Goal: Information Seeking & Learning: Understand process/instructions

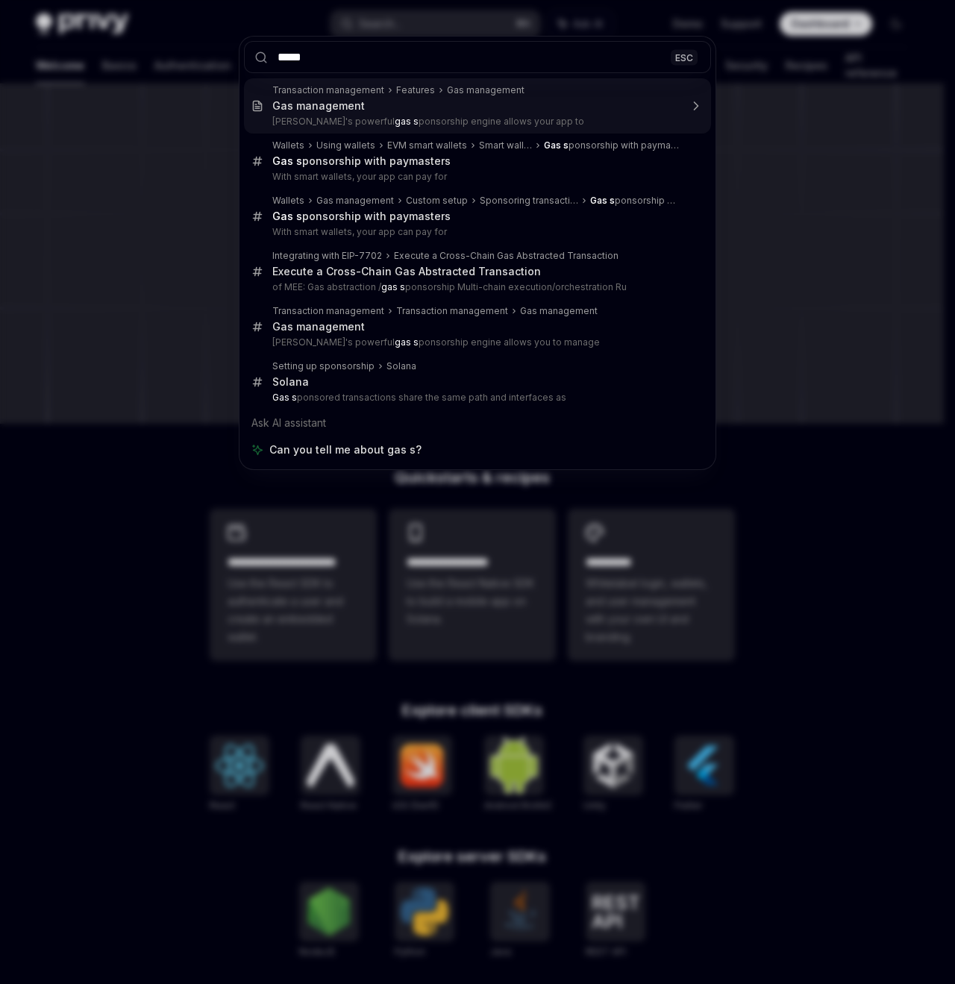
type input "******"
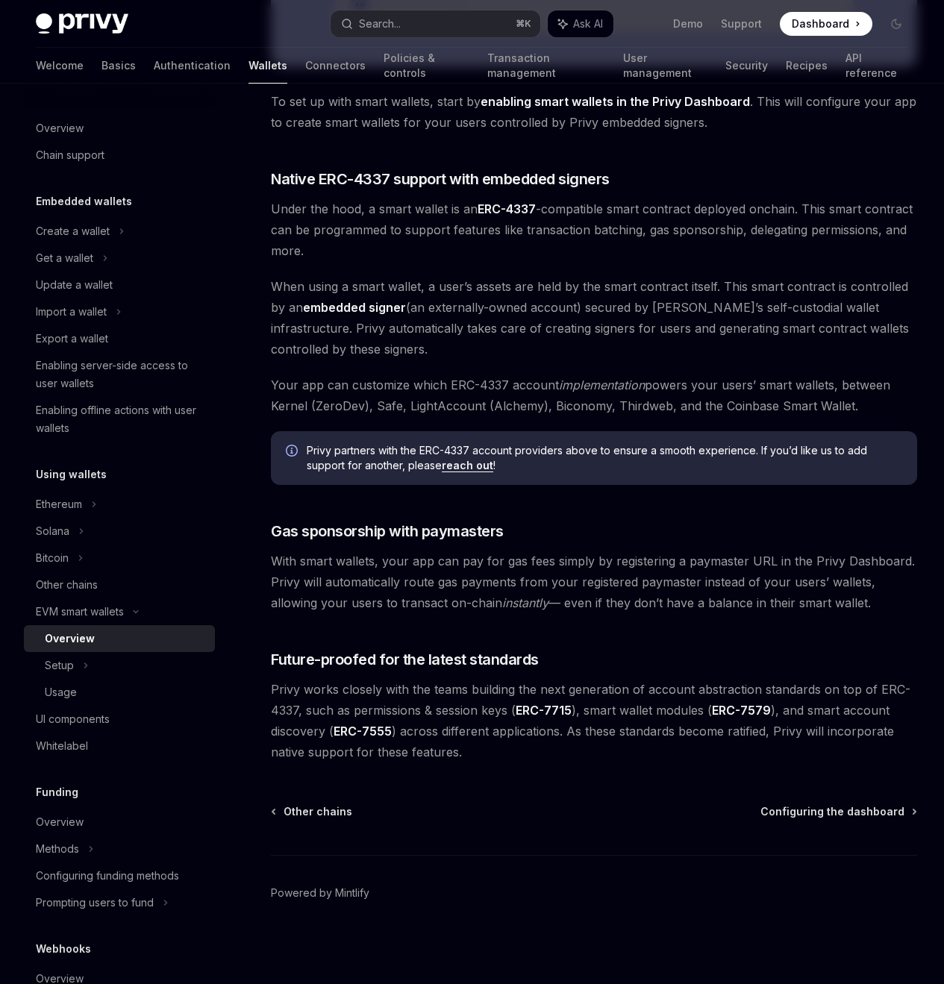
scroll to position [197, 0]
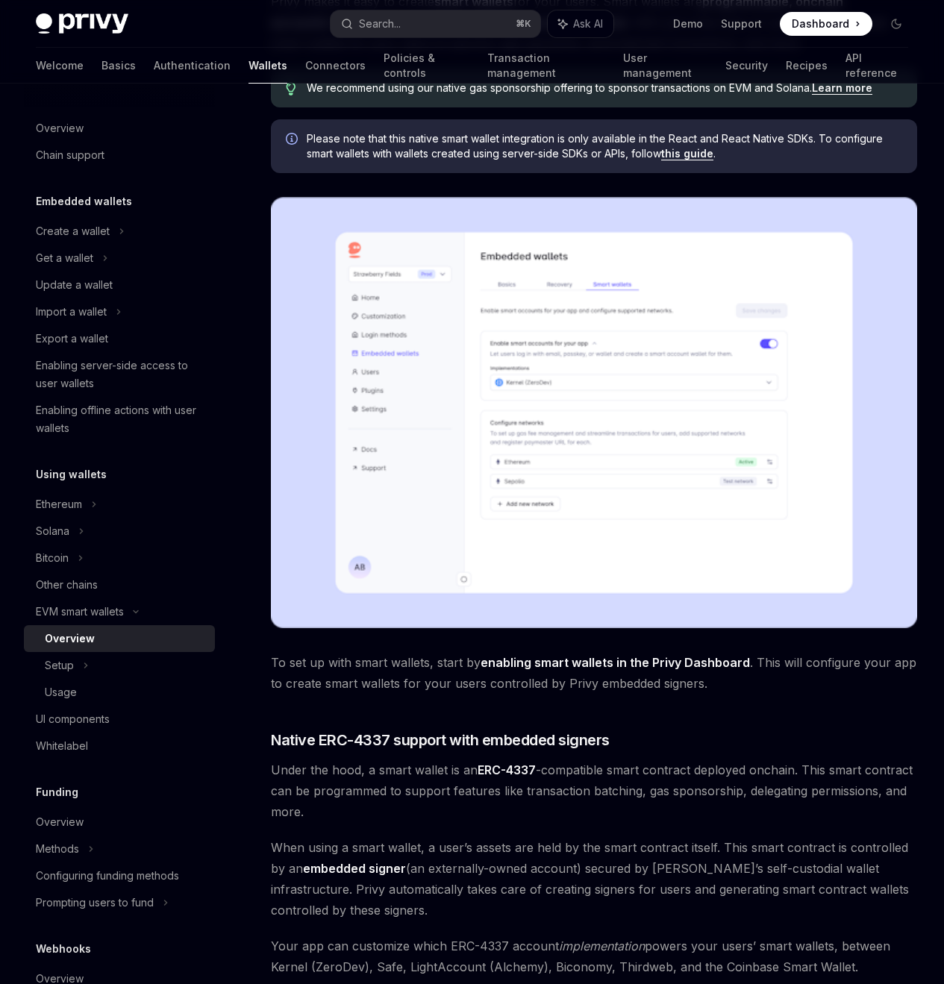
click at [547, 375] on img at bounding box center [594, 412] width 646 height 431
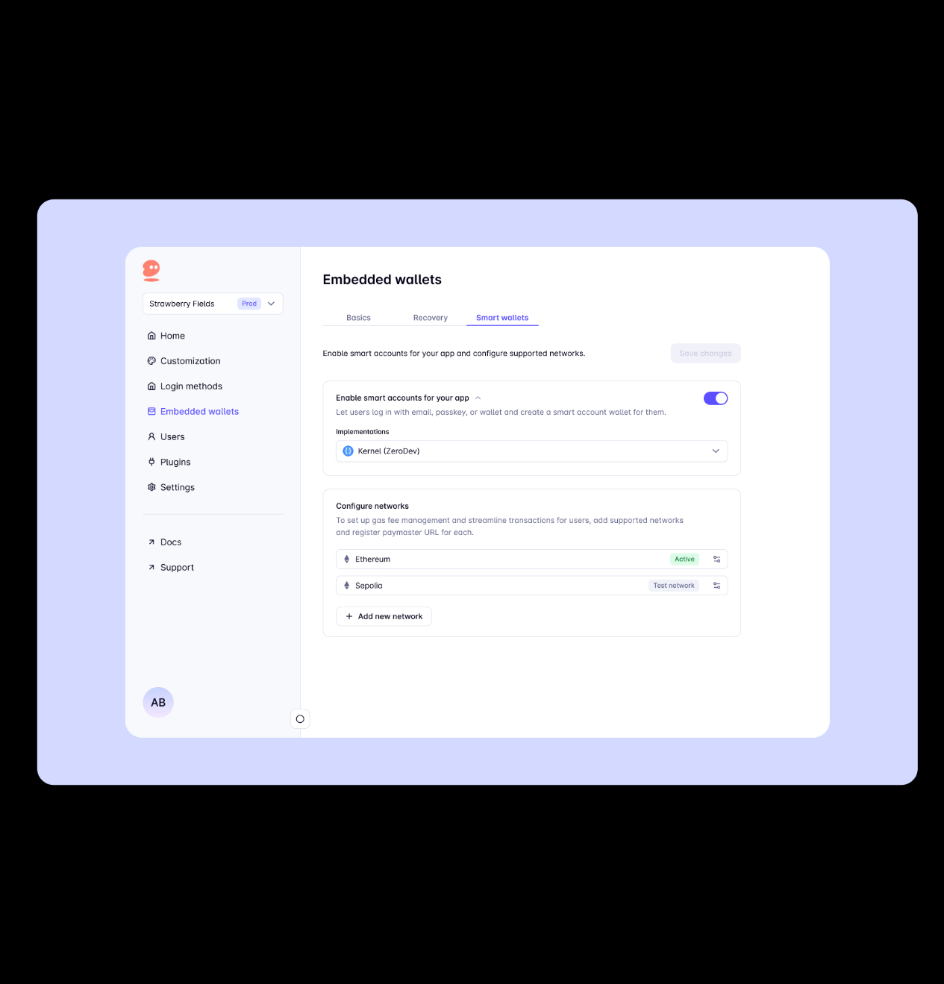
click at [462, 208] on img at bounding box center [477, 492] width 881 height 587
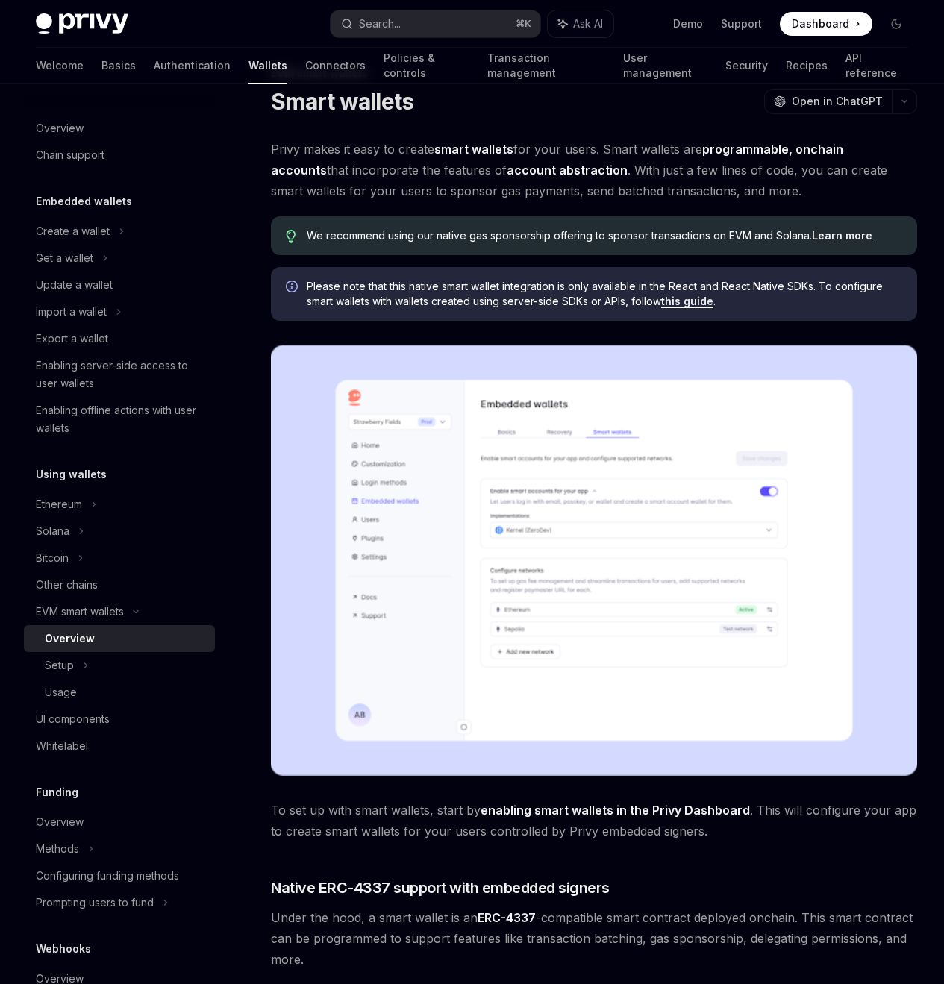
scroll to position [0, 0]
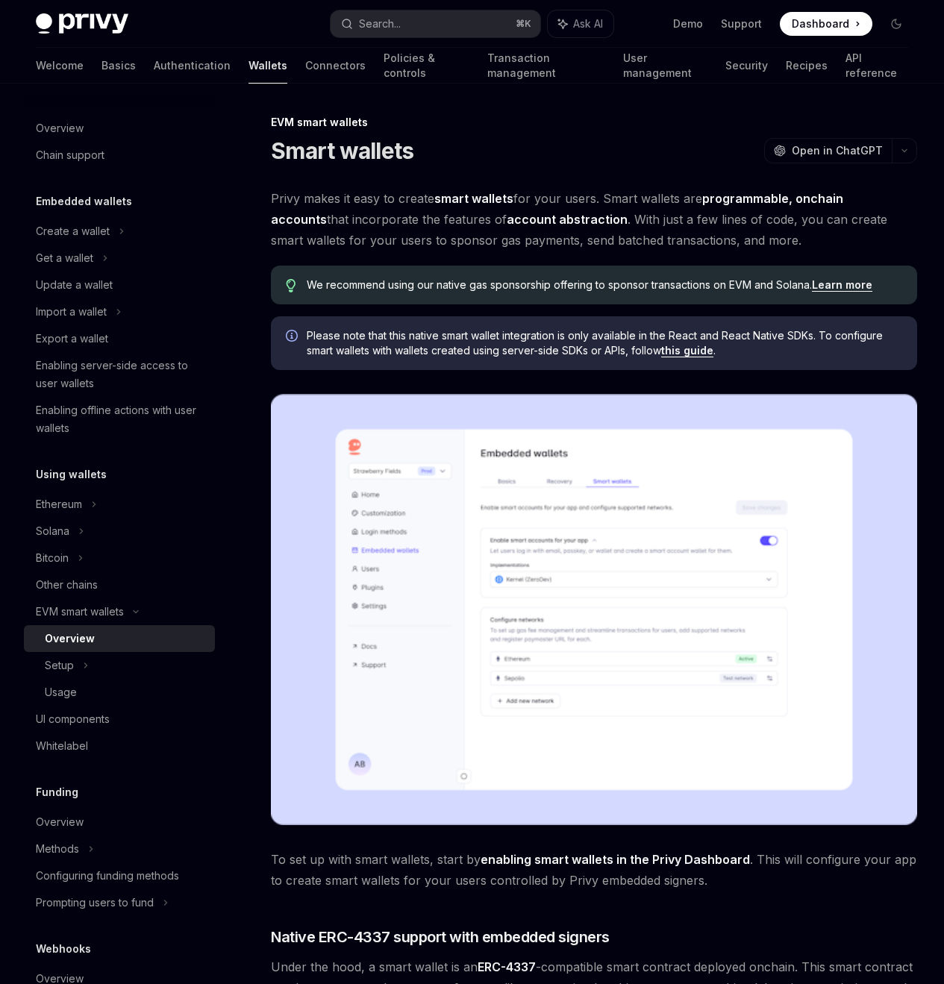
click at [364, 634] on img at bounding box center [594, 609] width 646 height 431
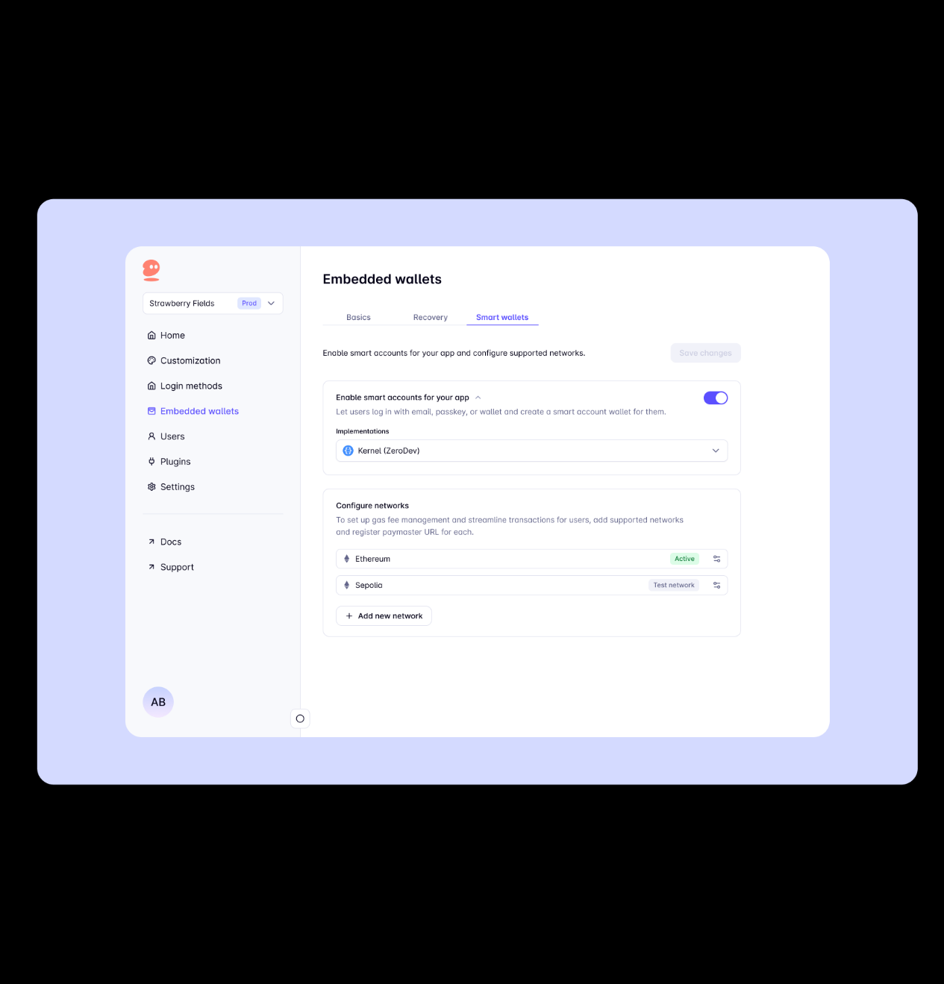
click at [364, 634] on img at bounding box center [477, 492] width 881 height 587
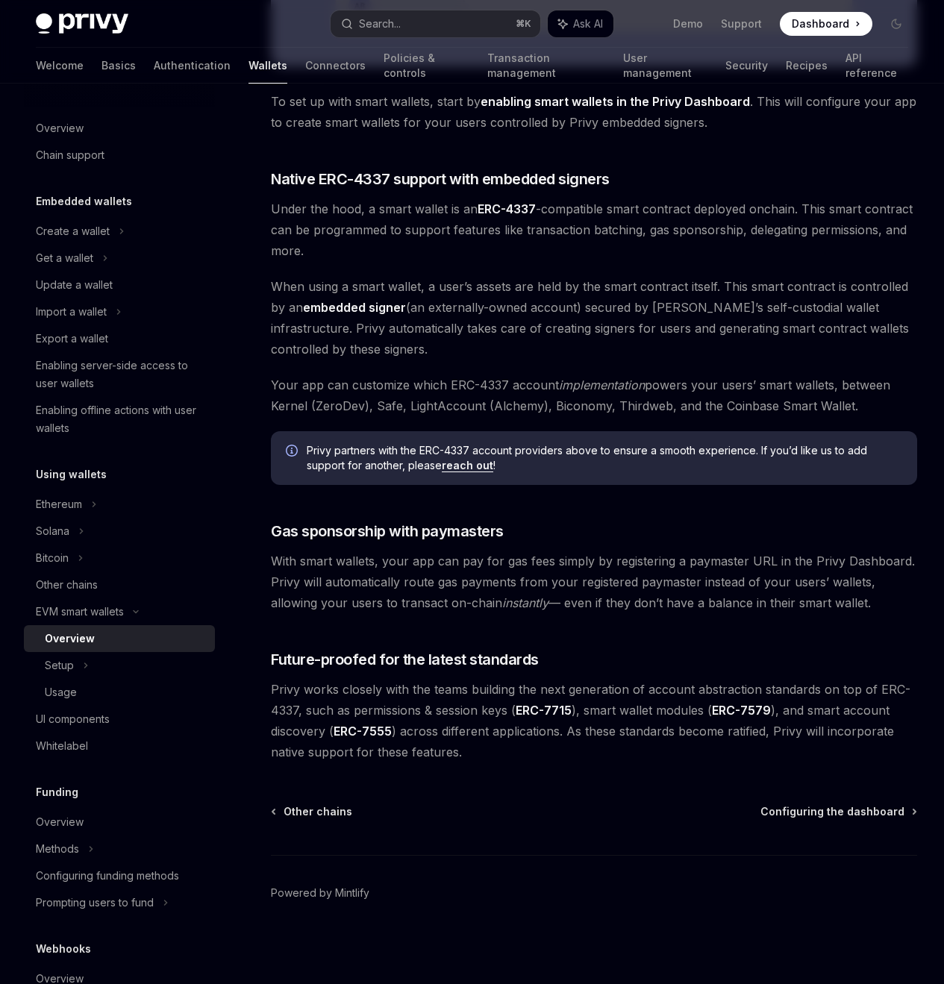
scroll to position [810, 0]
click at [93, 662] on div "Setup" at bounding box center [119, 665] width 191 height 27
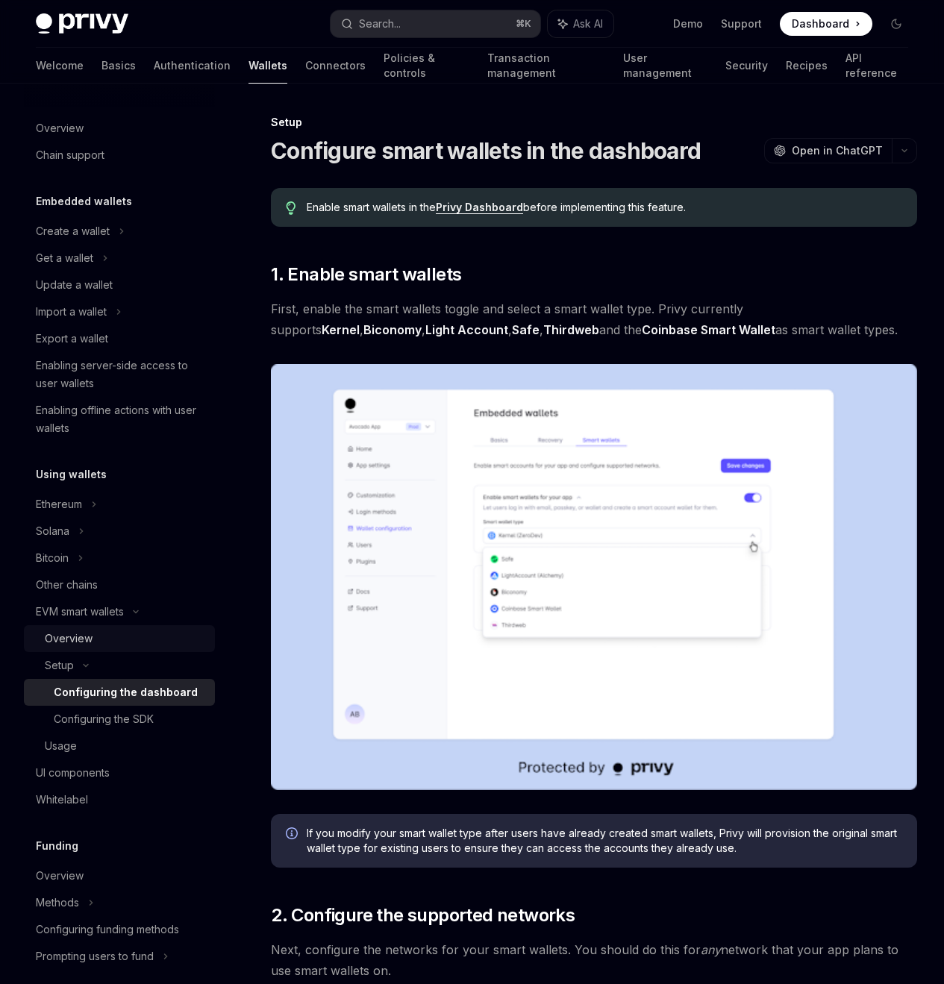
click at [99, 642] on div "Overview" at bounding box center [125, 639] width 161 height 18
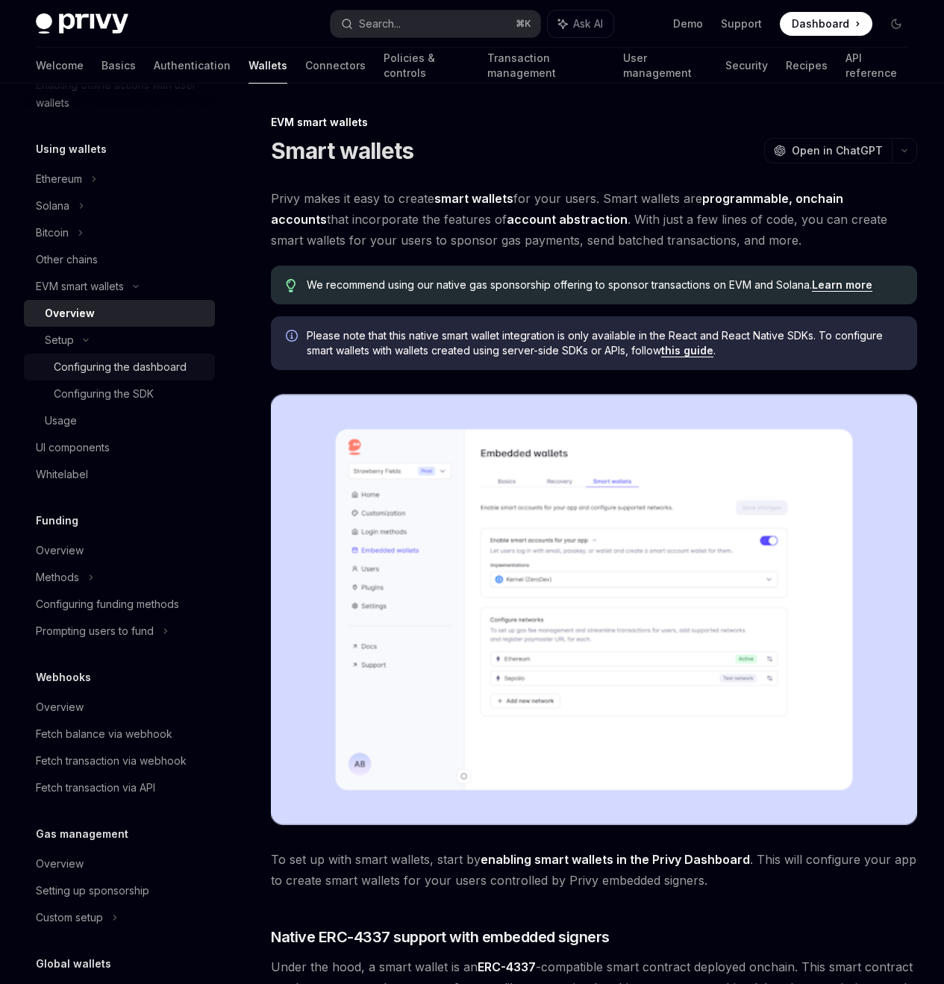
scroll to position [323, 0]
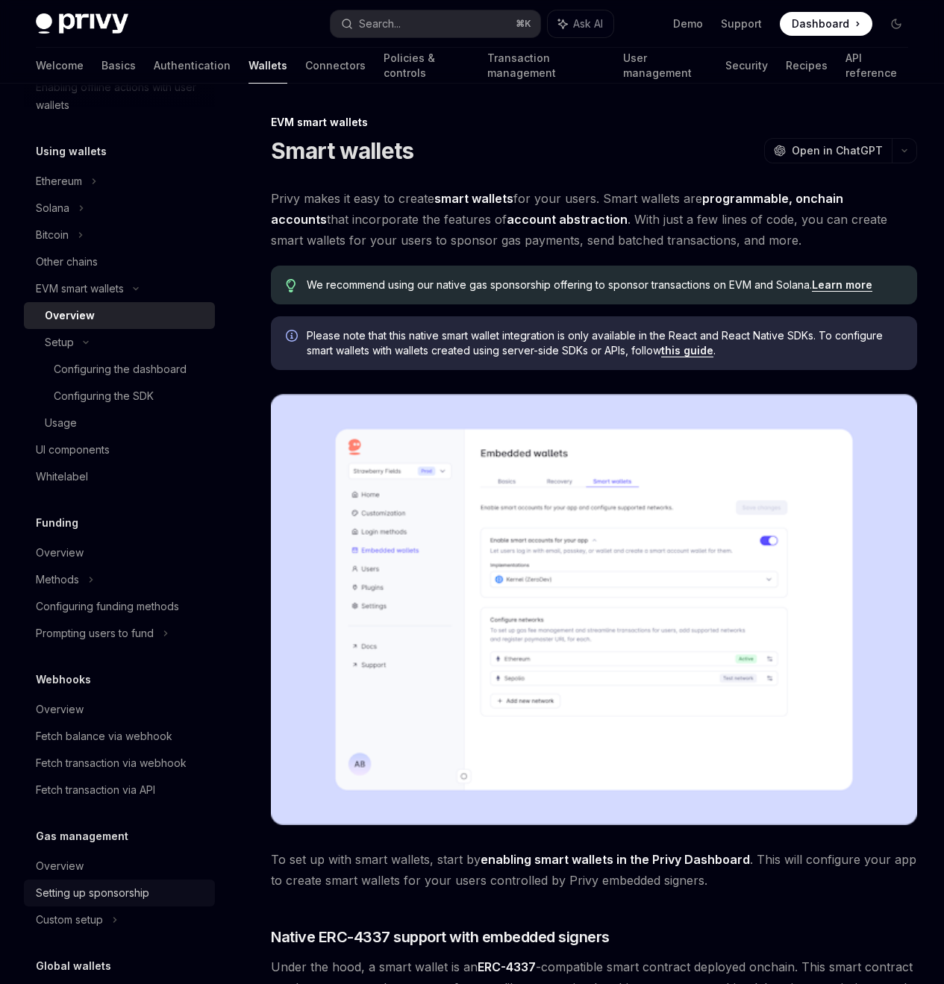
click at [126, 893] on div "Setting up sponsorship" at bounding box center [92, 893] width 113 height 18
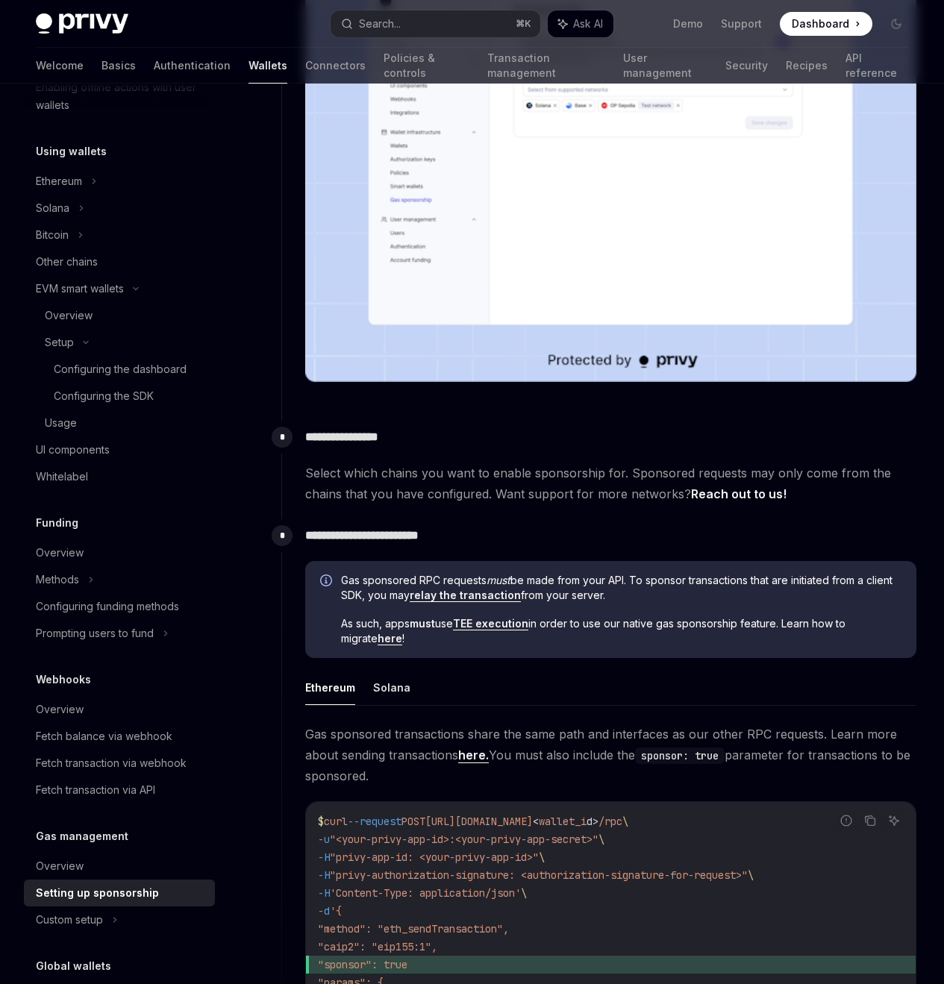
scroll to position [671, 0]
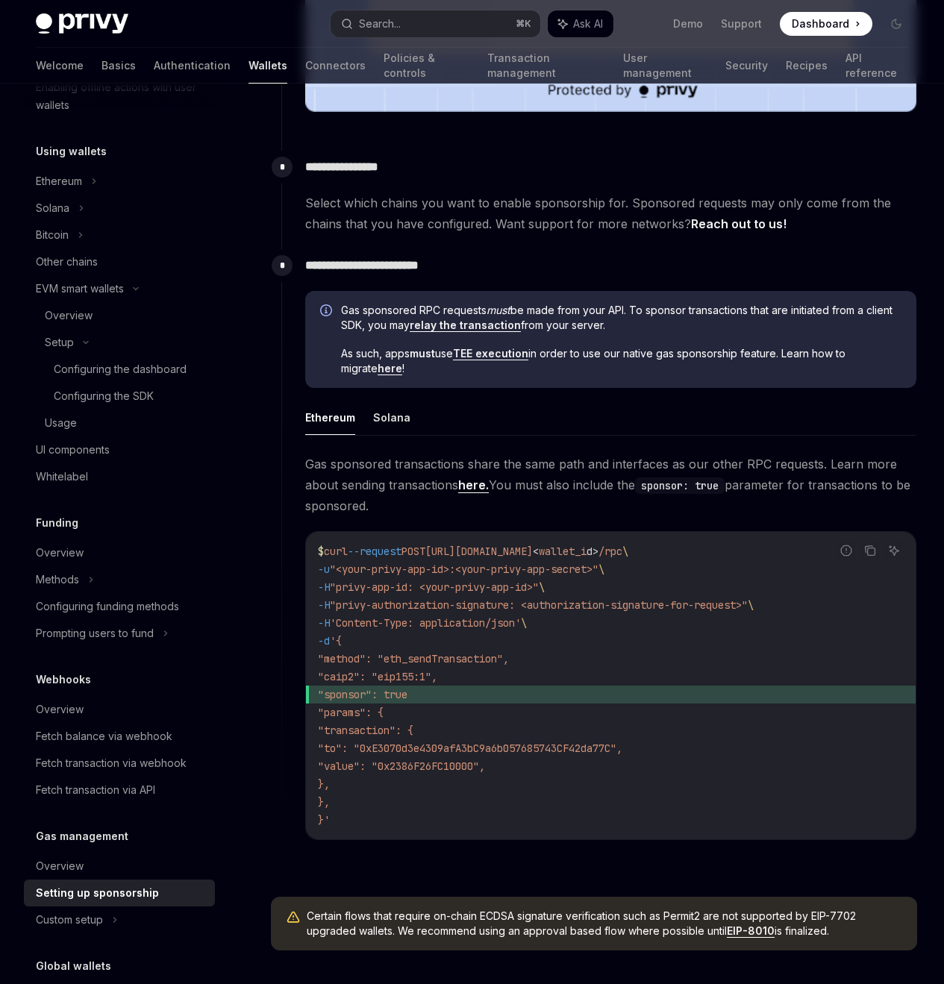
click at [458, 478] on link "here." at bounding box center [473, 486] width 31 height 16
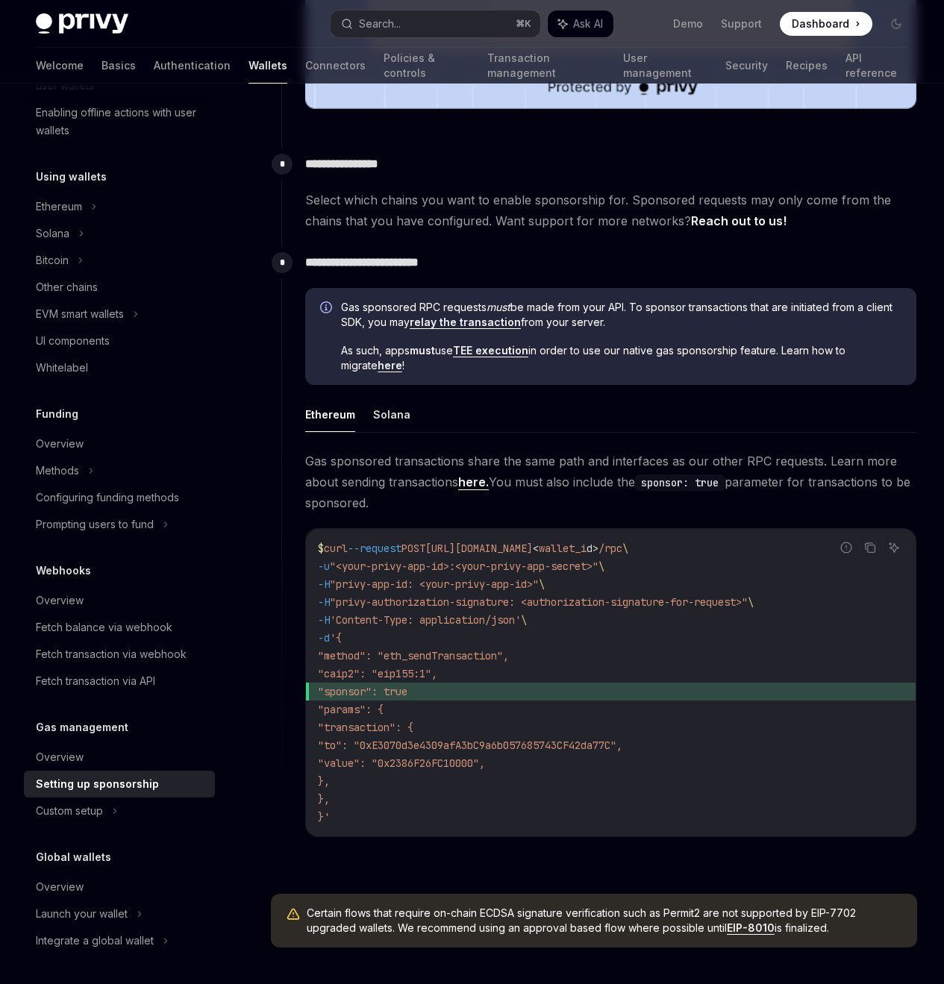
scroll to position [671, 0]
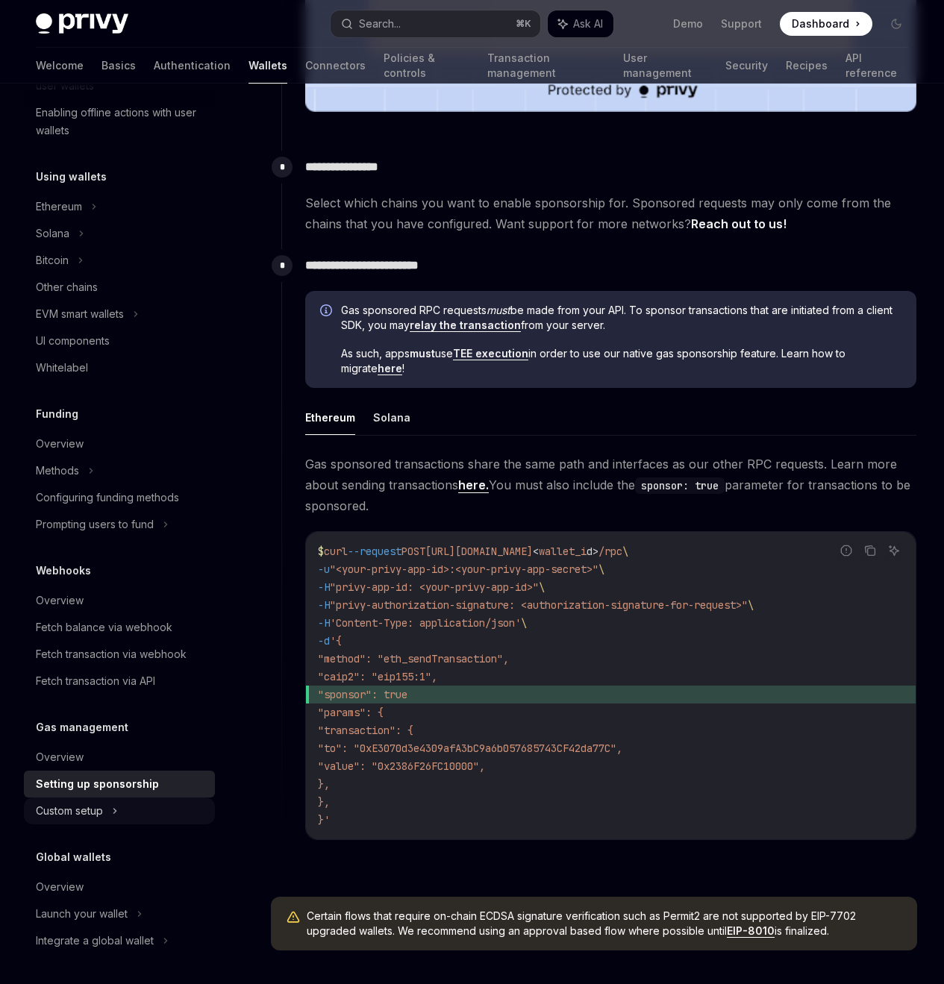
click at [103, 817] on div "Custom setup" at bounding box center [69, 811] width 67 height 18
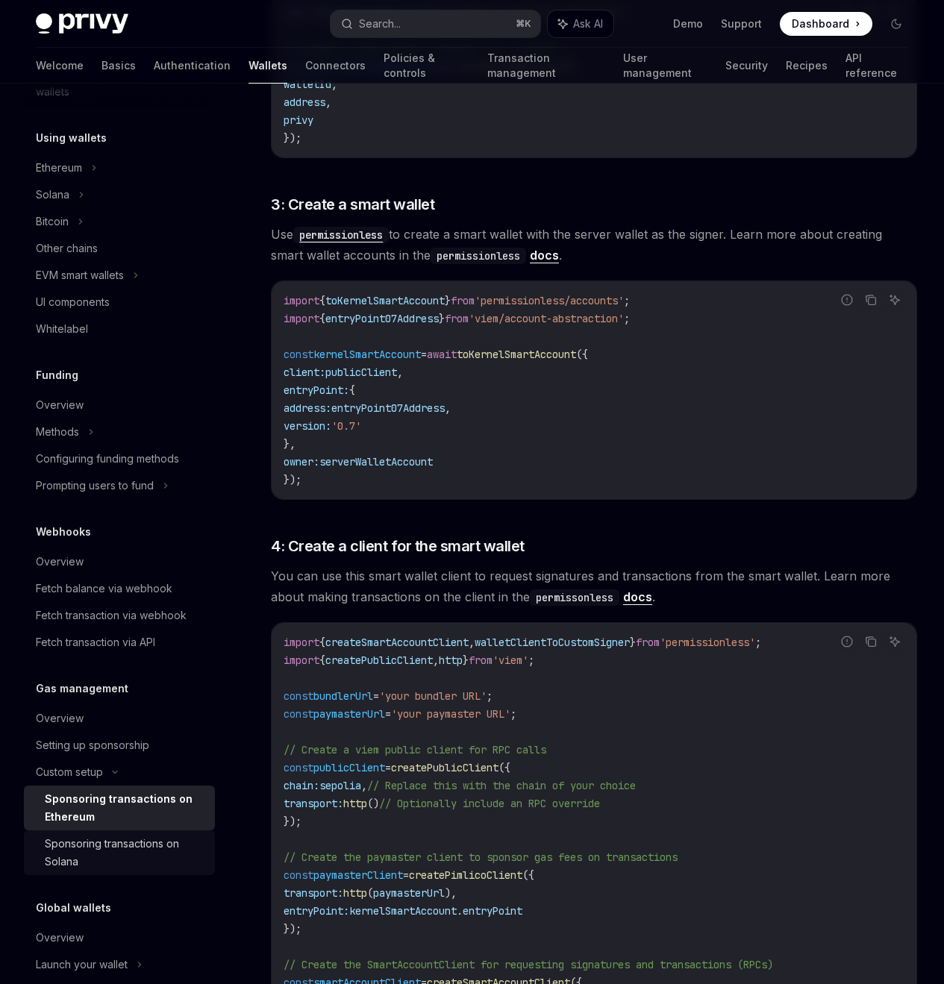
scroll to position [352, 0]
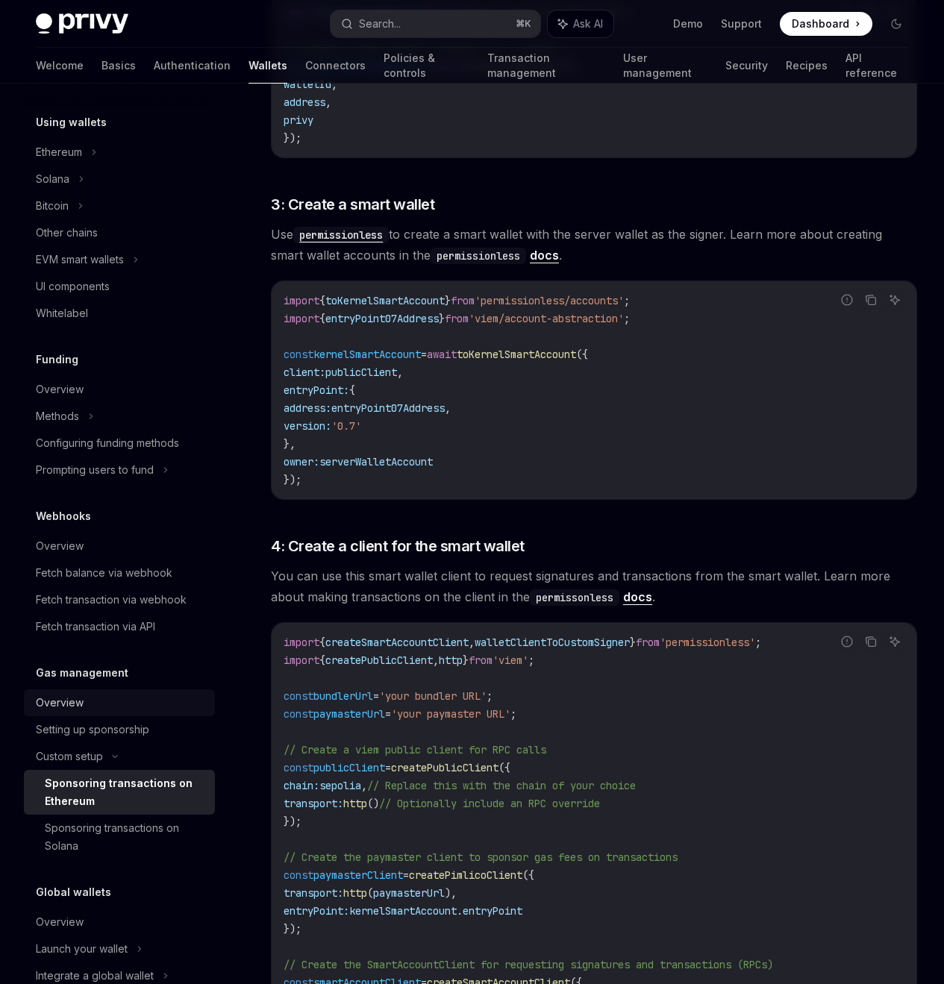
click at [51, 706] on div "Overview" at bounding box center [60, 703] width 48 height 18
type textarea "*"
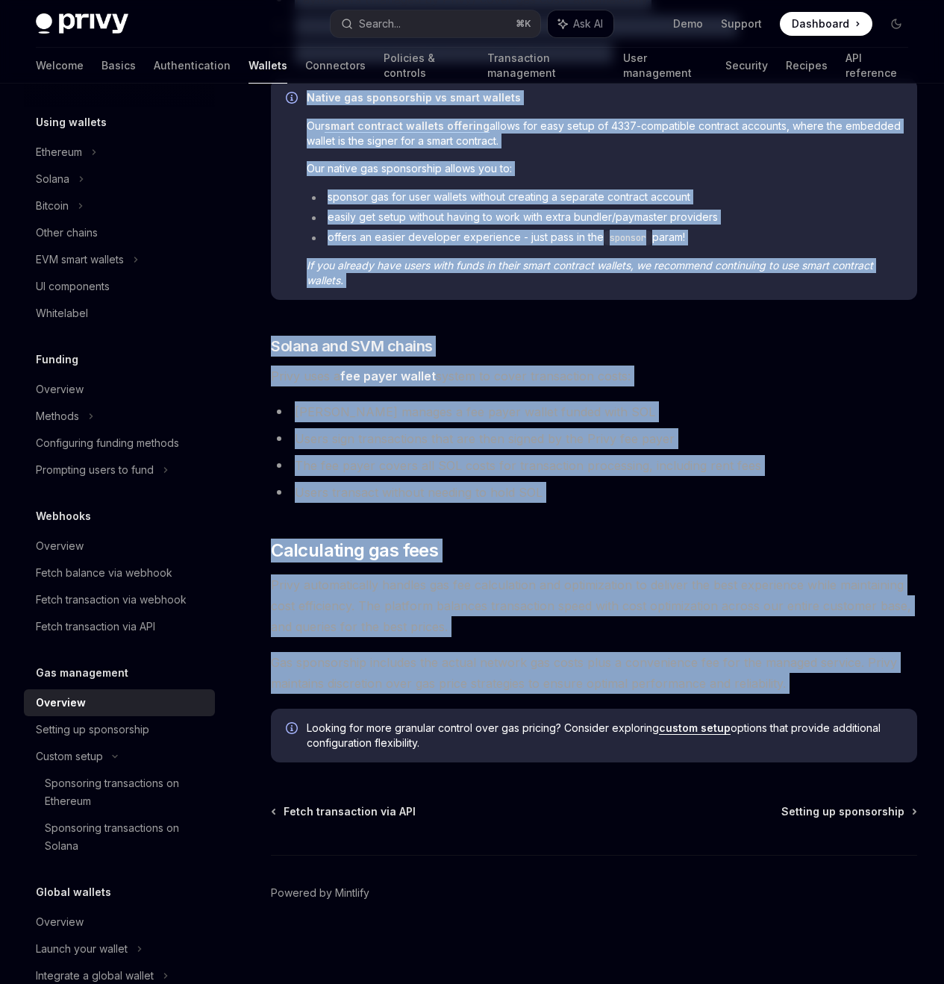
scroll to position [1008, 0]
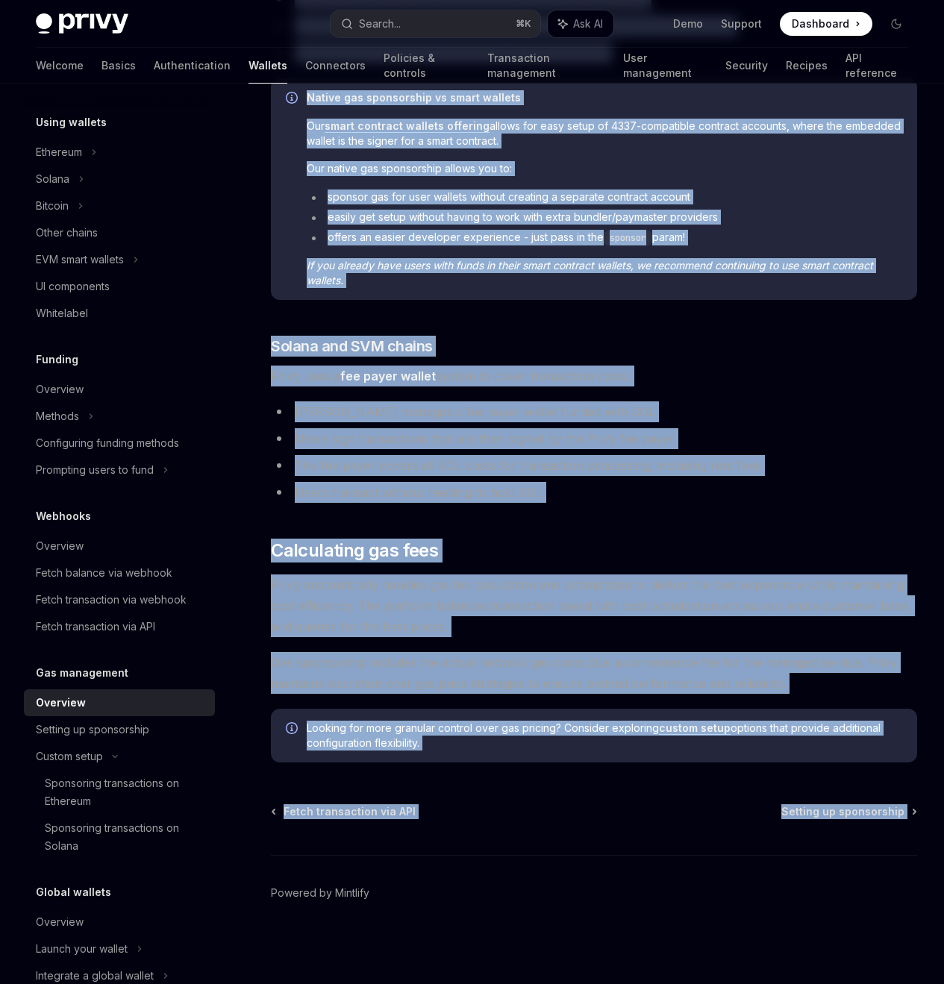
drag, startPoint x: 288, startPoint y: 157, endPoint x: 656, endPoint y: 862, distance: 794.7
click at [656, 862] on div "**********" at bounding box center [454, 186] width 932 height 1596
copy div "**********"
